Goal: Task Accomplishment & Management: Complete application form

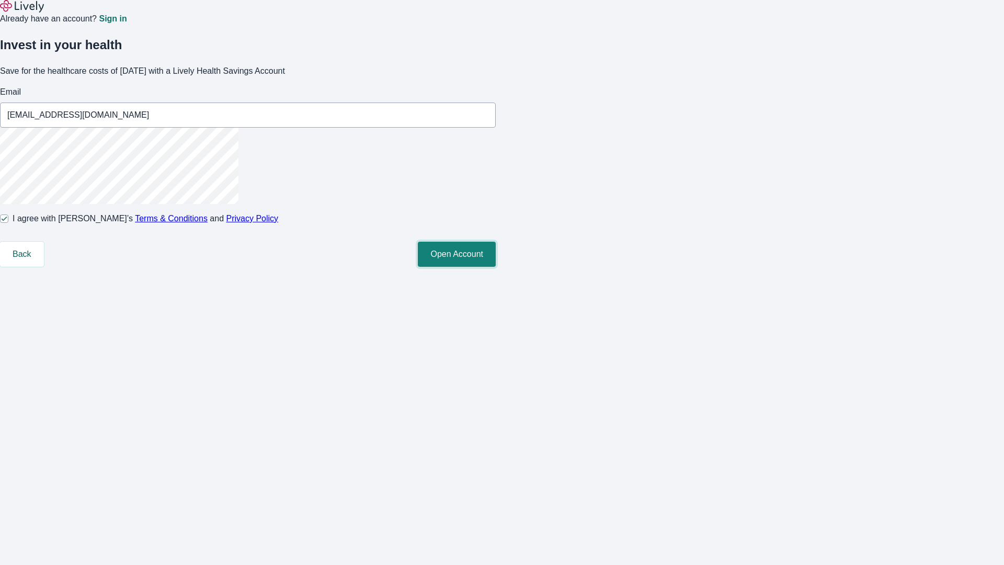
click at [496, 267] on button "Open Account" at bounding box center [457, 254] width 78 height 25
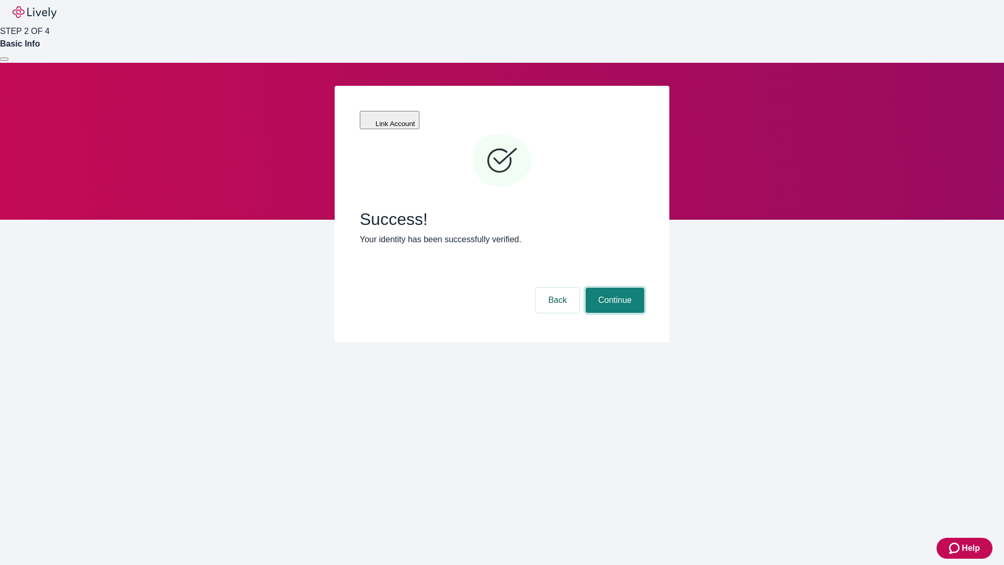
click at [613, 288] on button "Continue" at bounding box center [615, 300] width 59 height 25
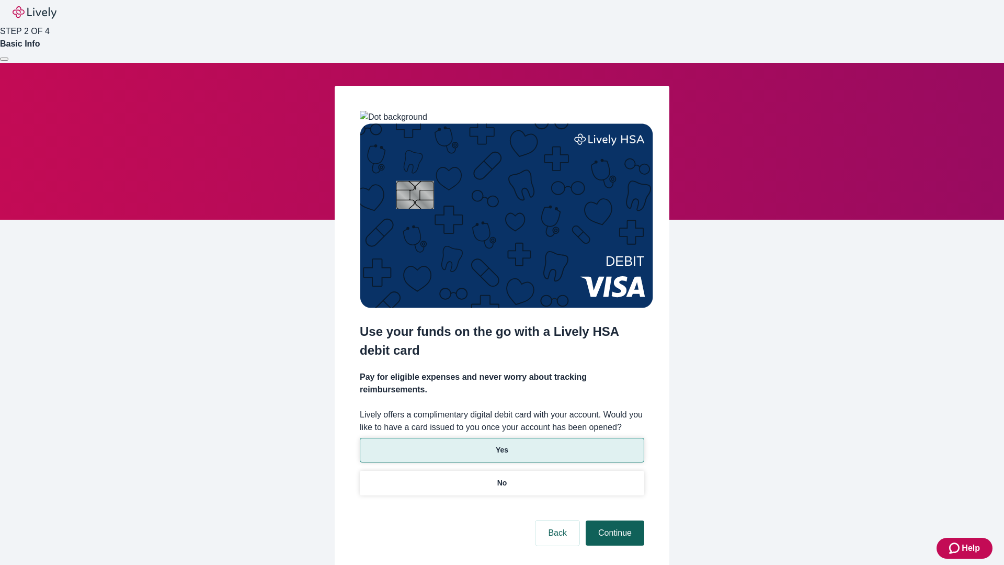
click at [501, 477] on p "No" at bounding box center [502, 482] width 10 height 11
click at [613, 520] on button "Continue" at bounding box center [615, 532] width 59 height 25
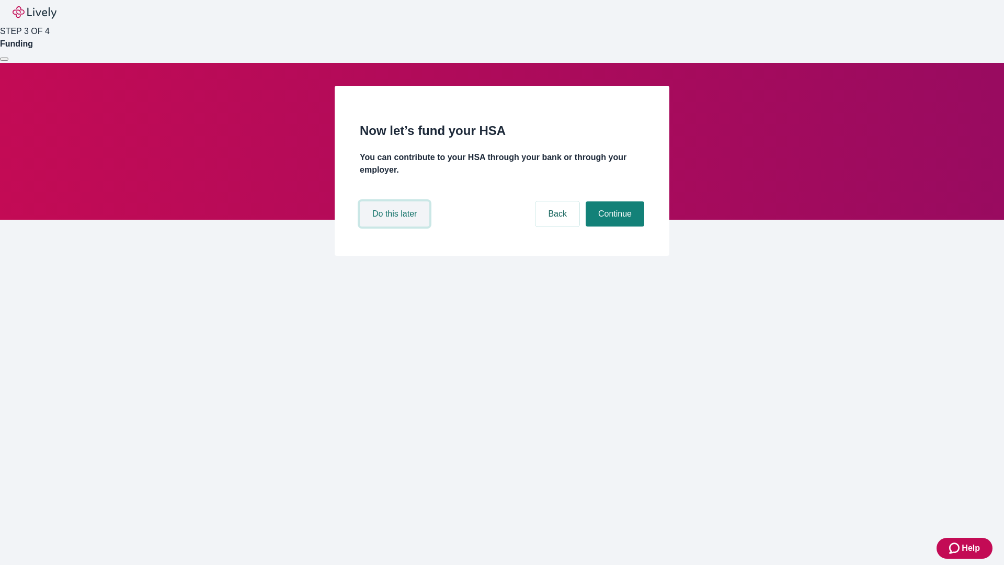
click at [396, 226] on button "Do this later" at bounding box center [395, 213] width 70 height 25
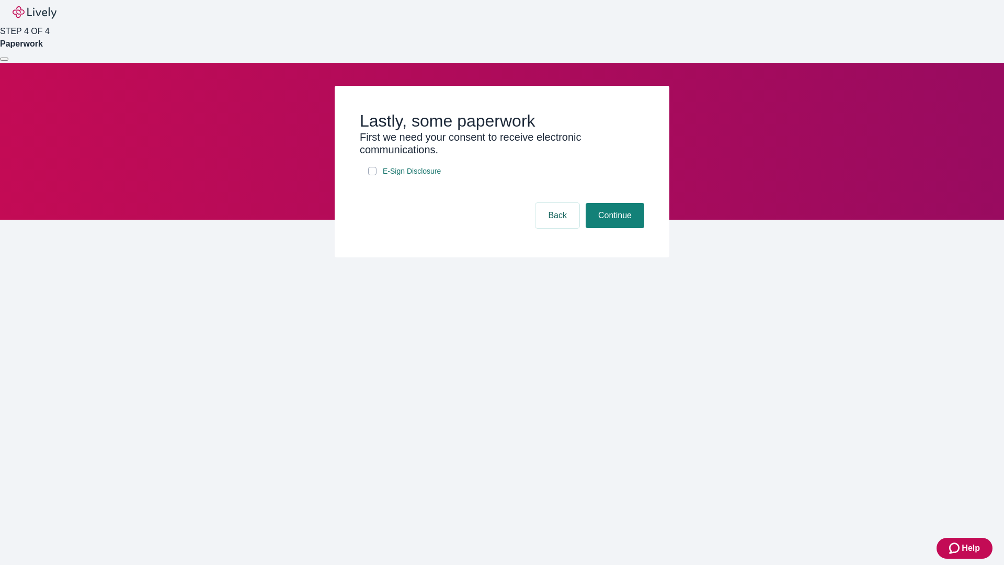
click at [372, 175] on input "E-Sign Disclosure" at bounding box center [372, 171] width 8 height 8
checkbox input "true"
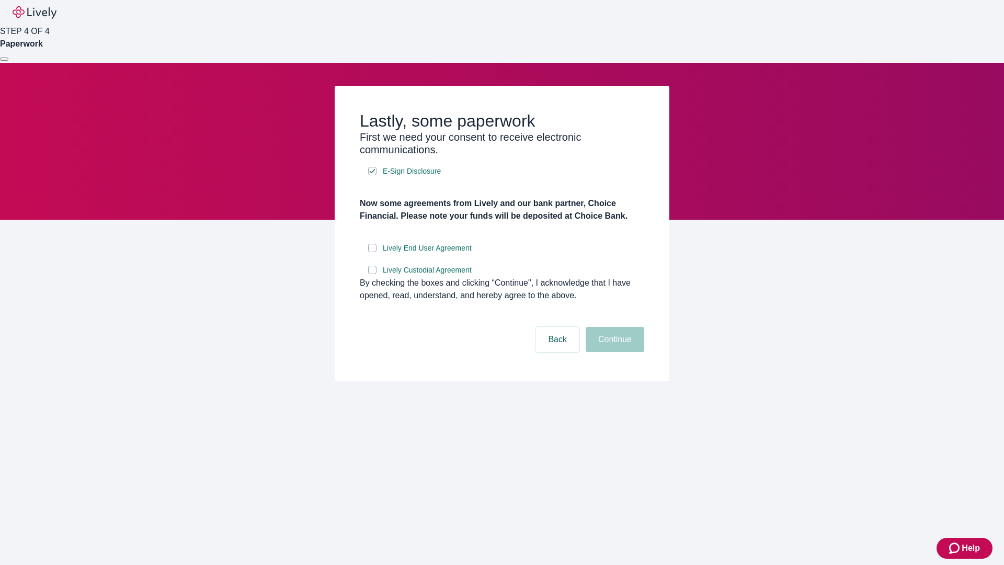
click at [372, 252] on input "Lively End User Agreement" at bounding box center [372, 248] width 8 height 8
checkbox input "true"
click at [372, 274] on input "Lively Custodial Agreement" at bounding box center [372, 270] width 8 height 8
checkbox input "true"
click at [613, 352] on button "Continue" at bounding box center [615, 339] width 59 height 25
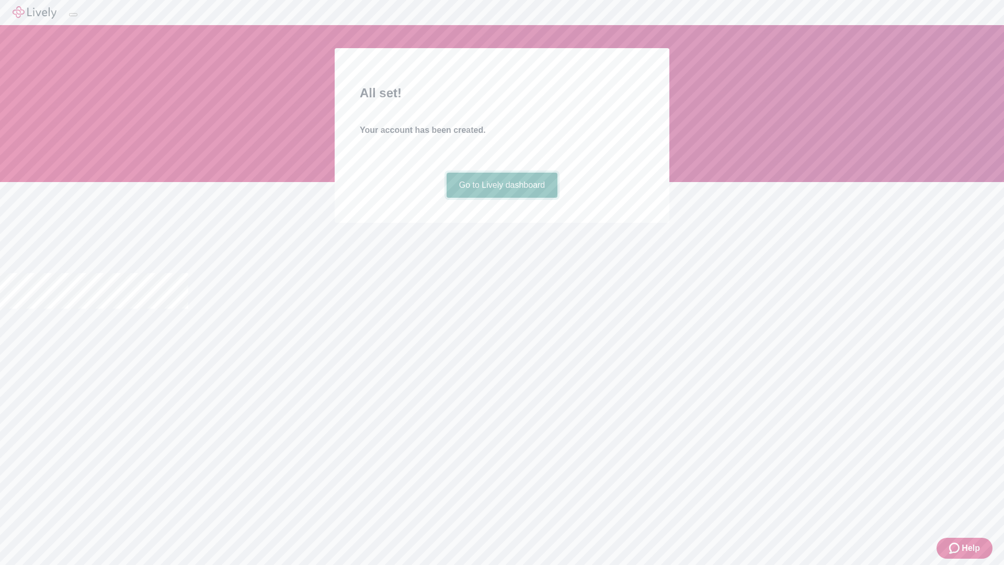
click at [501, 198] on link "Go to Lively dashboard" at bounding box center [502, 185] width 111 height 25
